Goal: Task Accomplishment & Management: Understand process/instructions

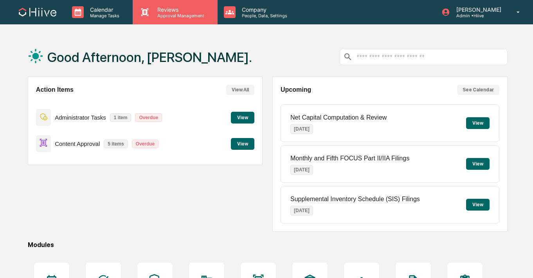
click at [161, 16] on p "Approval Management" at bounding box center [179, 15] width 57 height 5
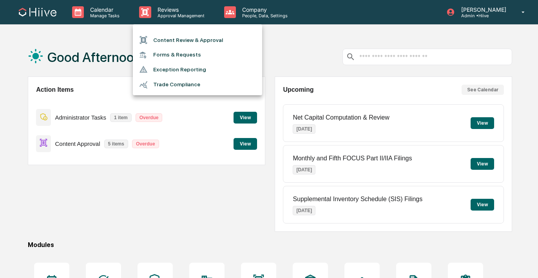
click at [165, 34] on li "Content Review & Approval" at bounding box center [197, 40] width 129 height 15
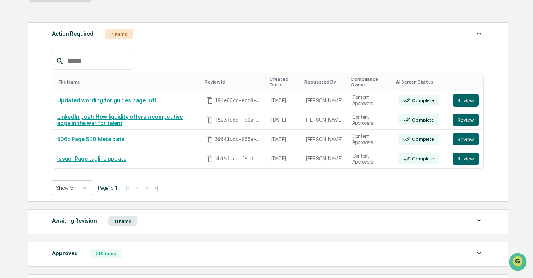
scroll to position [98, 0]
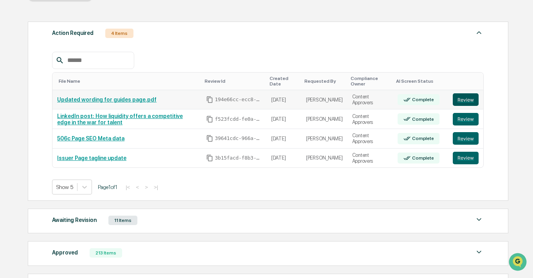
click at [470, 100] on button "Review" at bounding box center [466, 99] width 26 height 13
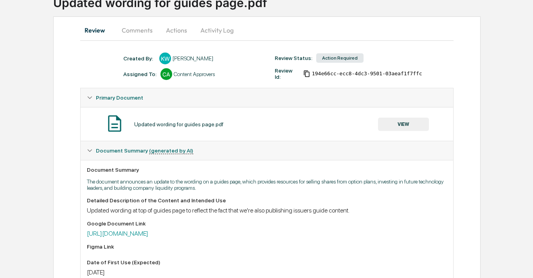
scroll to position [106, 0]
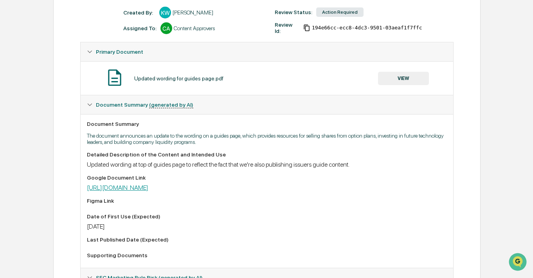
click at [148, 191] on link "https://docs.google.com/document/d/1V3ogo90z2r51JaDjqCtA5pH1fLM-h-0fggDjq8-GfqU…" at bounding box center [117, 187] width 61 height 7
click at [396, 78] on button "VIEW" at bounding box center [403, 78] width 51 height 13
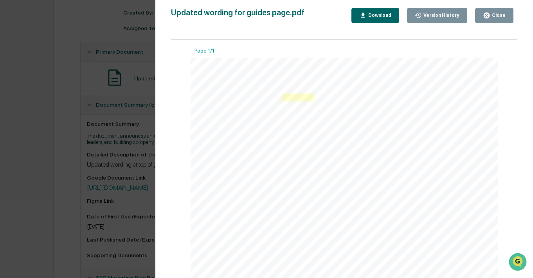
click at [291, 98] on link at bounding box center [298, 97] width 32 height 6
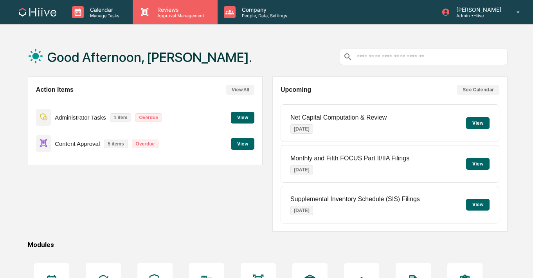
click at [184, 12] on p "Reviews" at bounding box center [179, 9] width 57 height 7
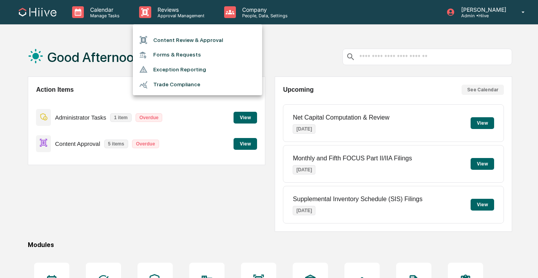
click at [183, 36] on li "Content Review & Approval" at bounding box center [197, 40] width 129 height 15
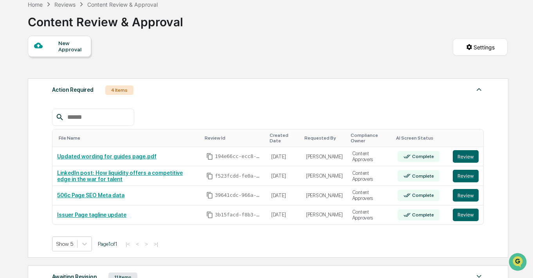
scroll to position [52, 0]
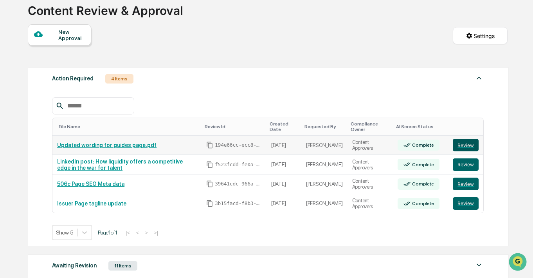
click at [465, 146] on button "Review" at bounding box center [466, 145] width 26 height 13
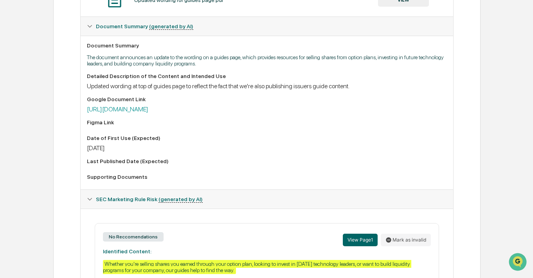
scroll to position [277, 0]
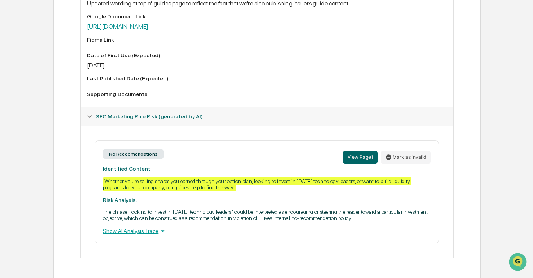
click at [131, 233] on div "Show AI Analysis Trace" at bounding box center [267, 230] width 328 height 9
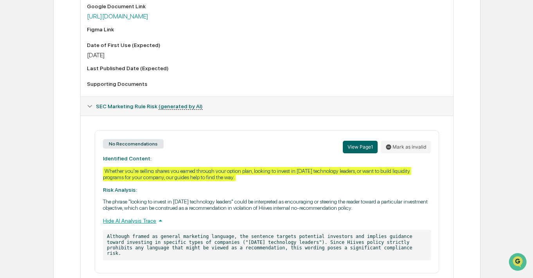
click at [131, 225] on div "Hide AI Analysis Trace" at bounding box center [267, 220] width 328 height 9
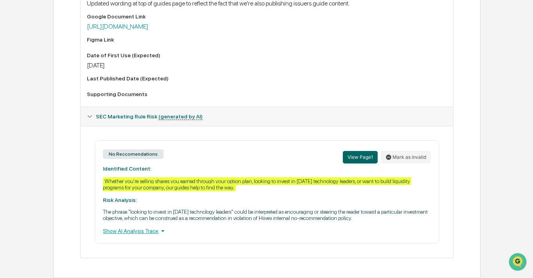
scroll to position [121, 0]
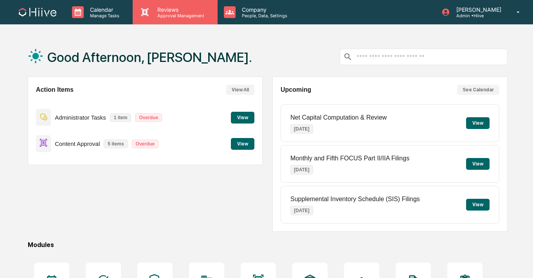
click at [166, 16] on p "Approval Management" at bounding box center [179, 15] width 57 height 5
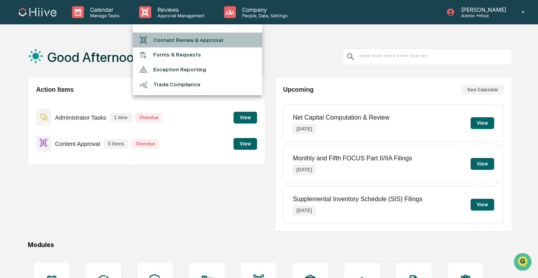
click at [166, 40] on li "Content Review & Approval" at bounding box center [197, 40] width 129 height 15
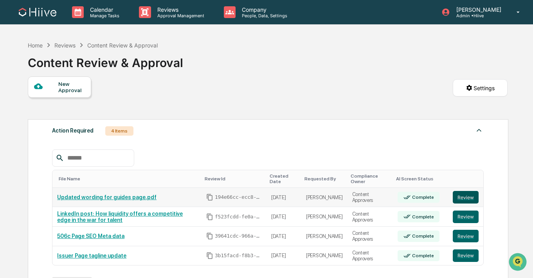
click at [464, 197] on button "Review" at bounding box center [466, 197] width 26 height 13
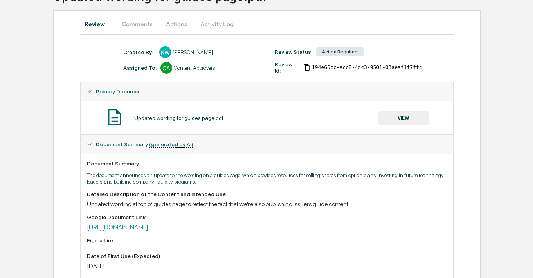
scroll to position [87, 0]
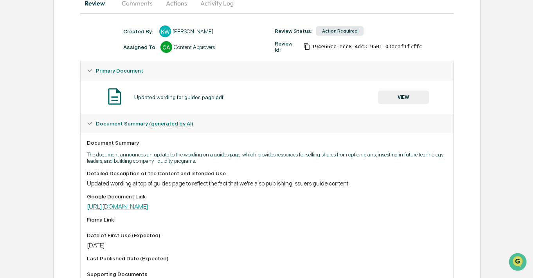
click at [148, 210] on link "[URL][DOMAIN_NAME]" at bounding box center [117, 205] width 61 height 7
click at [394, 98] on button "VIEW" at bounding box center [403, 96] width 51 height 13
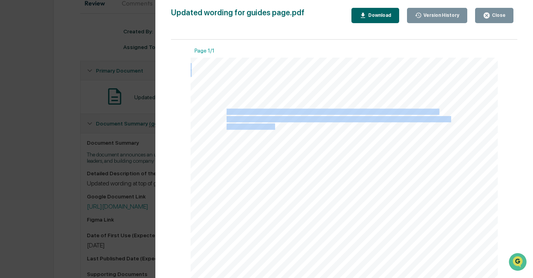
drag, startPoint x: 267, startPoint y: 128, endPoint x: 224, endPoint y: 109, distance: 46.6
click at [224, 109] on div "Updated wording for guides page : Whether you're selling shares you earned thro…" at bounding box center [344, 257] width 307 height 398
copy div "Whether you're selling shares you earned through your option plan, looking to i…"
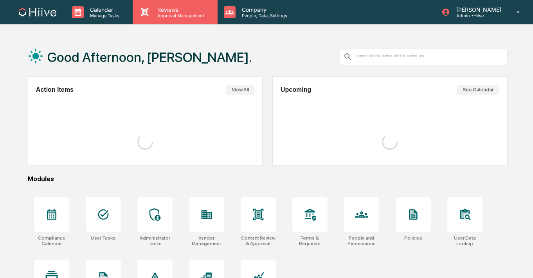
click at [155, 16] on p "Approval Management" at bounding box center [179, 15] width 57 height 5
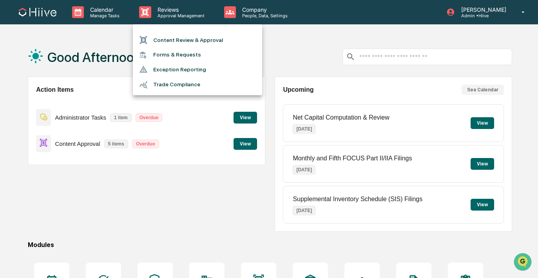
click at [155, 43] on li "Content Review & Approval" at bounding box center [197, 40] width 129 height 15
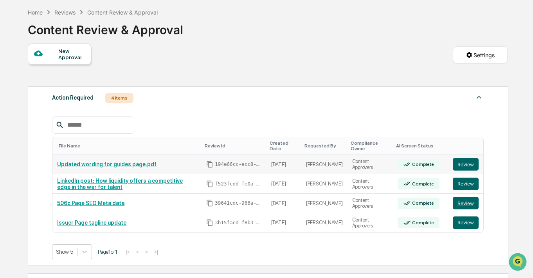
scroll to position [70, 0]
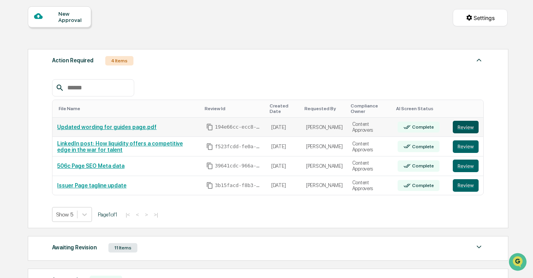
click at [457, 126] on button "Review" at bounding box center [466, 127] width 26 height 13
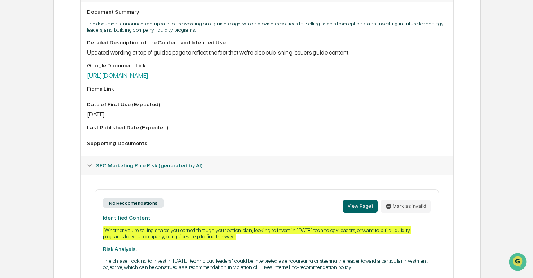
scroll to position [154, 0]
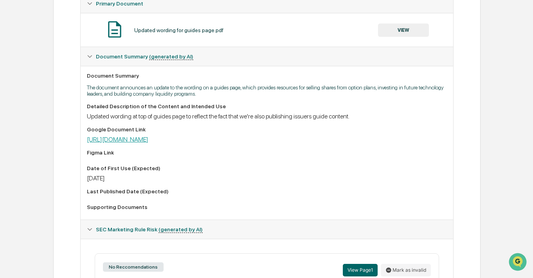
click at [148, 143] on link "https://docs.google.com/document/d/1V3ogo90z2r51JaDjqCtA5pH1fLM-h-0fggDjq8-GfqU…" at bounding box center [117, 139] width 61 height 7
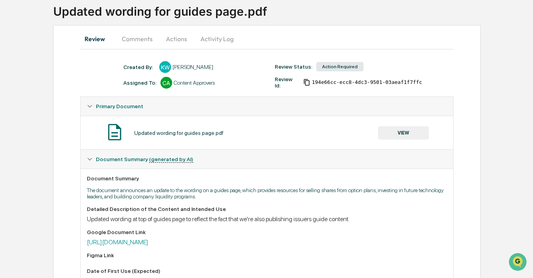
scroll to position [0, 0]
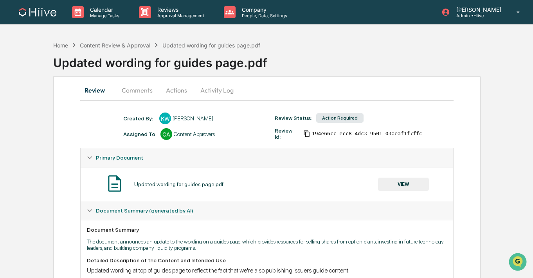
click at [132, 97] on button "Comments" at bounding box center [137, 90] width 43 height 19
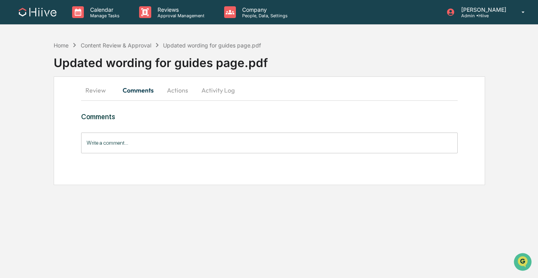
click at [87, 97] on button "Review" at bounding box center [98, 90] width 35 height 19
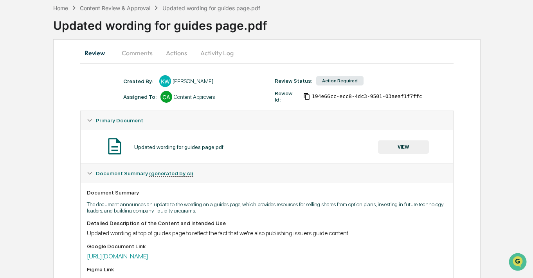
scroll to position [49, 0]
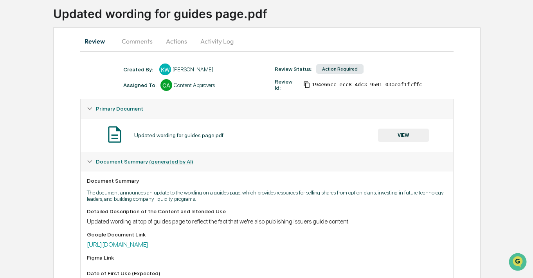
click at [395, 127] on div "Updated wording for guides page.pdf VIEW" at bounding box center [267, 135] width 360 height 21
click at [386, 135] on button "VIEW" at bounding box center [403, 134] width 51 height 13
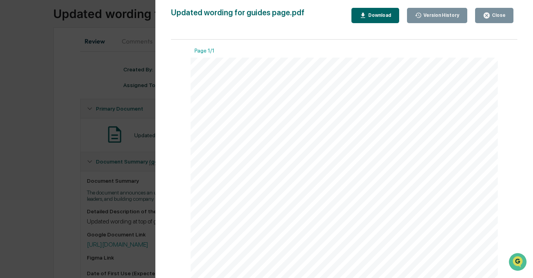
click at [141, 107] on div "Version History 09/04/2025, 08:33 PM Kate Wilson Updated wording for guides pag…" at bounding box center [266, 139] width 533 height 278
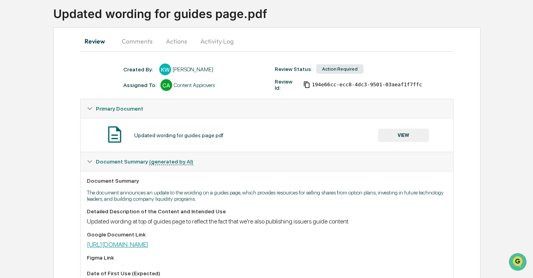
click at [148, 244] on link "https://docs.google.com/document/d/1V3ogo90z2r51JaDjqCtA5pH1fLM-h-0fggDjq8-GfqU…" at bounding box center [117, 243] width 61 height 7
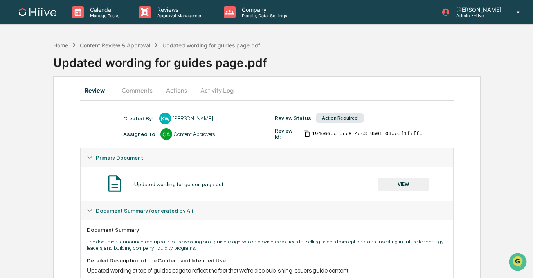
click at [143, 94] on button "Comments" at bounding box center [137, 90] width 43 height 19
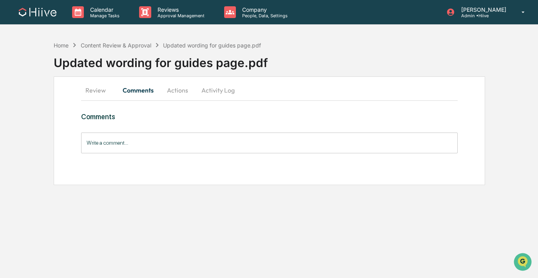
click at [173, 94] on button "Actions" at bounding box center [177, 90] width 35 height 19
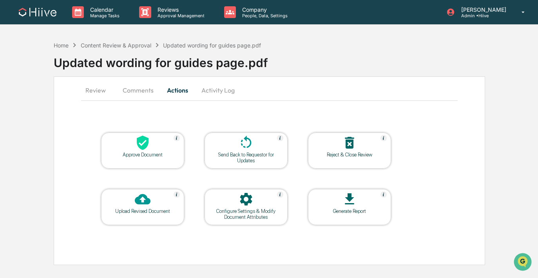
click at [240, 149] on icon at bounding box center [246, 143] width 16 height 16
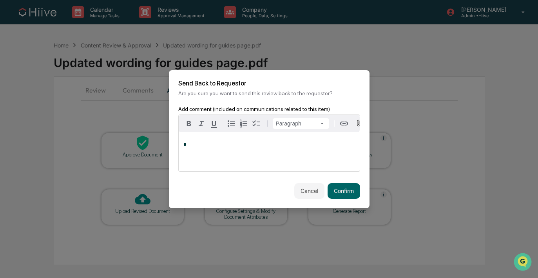
click at [259, 147] on p "*" at bounding box center [269, 144] width 172 height 5
click at [332, 196] on button "Confirm" at bounding box center [343, 191] width 33 height 16
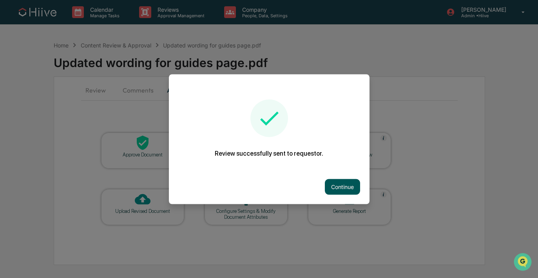
click at [328, 190] on button "Continue" at bounding box center [342, 187] width 35 height 16
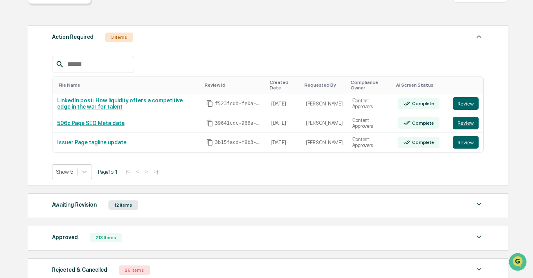
scroll to position [151, 0]
